Goal: Communication & Community: Connect with others

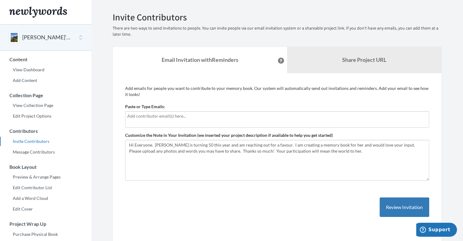
click at [189, 120] on div at bounding box center [277, 119] width 304 height 16
type input "[EMAIL_ADDRESS][DOMAIN_NAME]"
click at [189, 119] on div "[EMAIL_ADDRESS][DOMAIN_NAME]" at bounding box center [277, 119] width 304 height 16
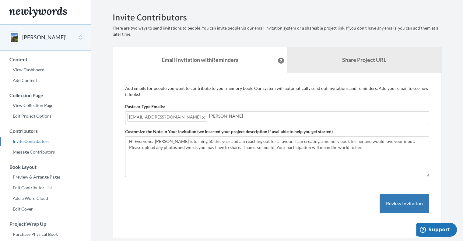
type input "[PERSON_NAME][EMAIL_ADDRESS][PERSON_NAME][DOMAIN_NAME]"
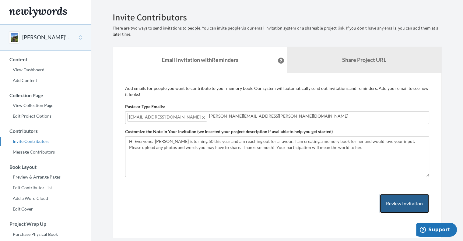
click at [396, 205] on button "Review Invitation" at bounding box center [405, 204] width 50 height 20
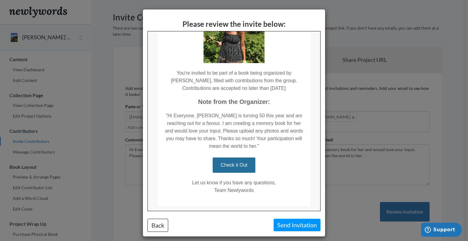
scroll to position [85, 0]
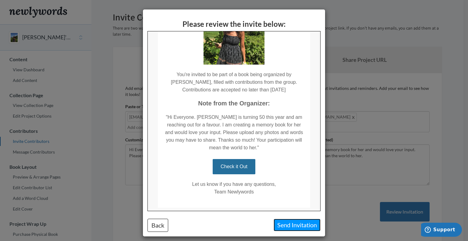
click at [293, 225] on button "Send Invitation" at bounding box center [297, 225] width 47 height 12
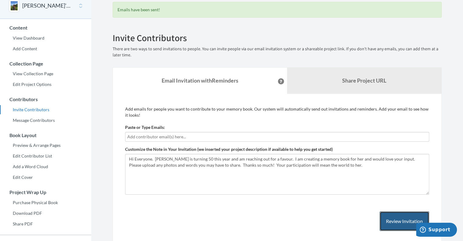
scroll to position [32, 0]
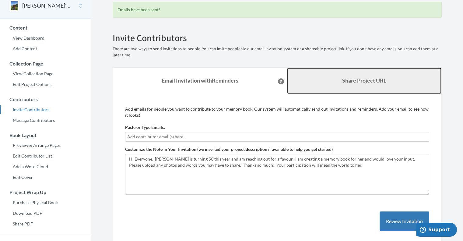
click at [353, 85] on link "Share Project URL" at bounding box center [364, 81] width 155 height 26
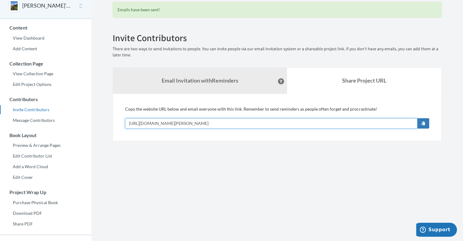
click at [292, 122] on input "[URL][DOMAIN_NAME][PERSON_NAME]" at bounding box center [271, 123] width 293 height 10
